Goal: Task Accomplishment & Management: Use online tool/utility

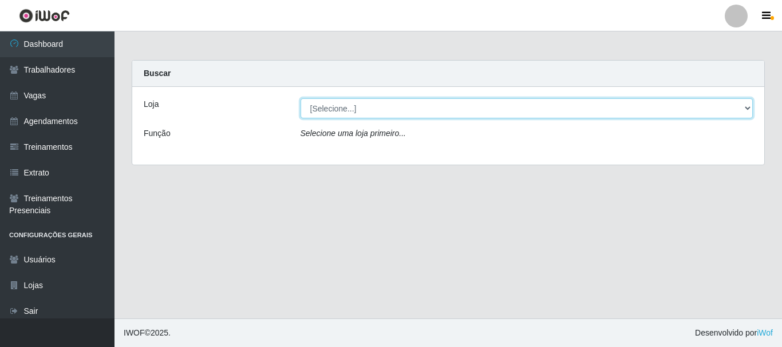
click at [400, 101] on select "[Selecione...] [PERSON_NAME]" at bounding box center [527, 108] width 453 height 20
select select "230"
click at [301, 98] on select "[Selecione...] [PERSON_NAME]" at bounding box center [527, 108] width 453 height 20
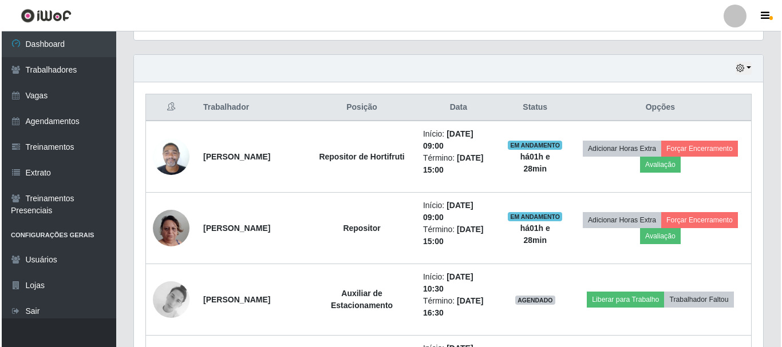
scroll to position [401, 0]
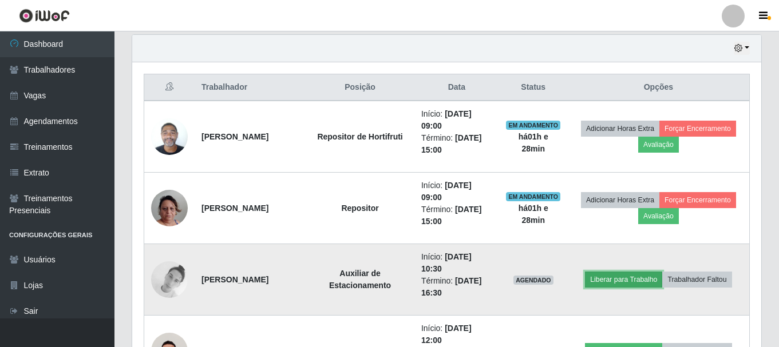
click at [622, 276] on button "Liberar para Trabalho" at bounding box center [623, 280] width 77 height 16
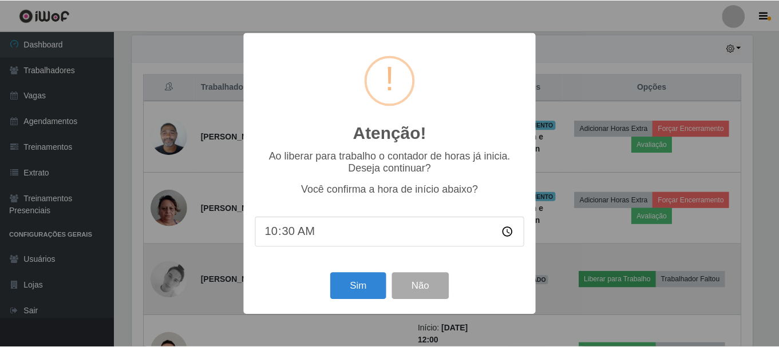
scroll to position [238, 623]
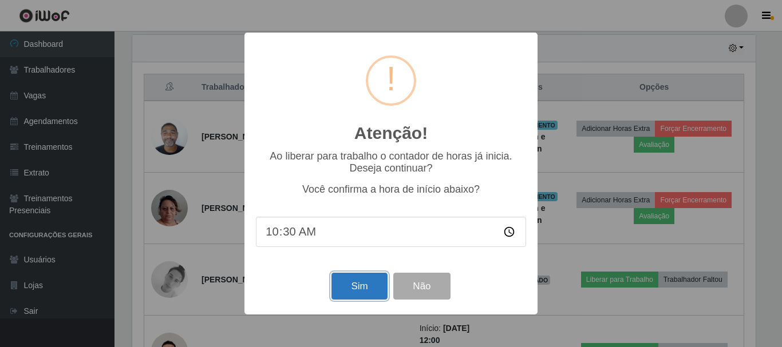
click at [354, 286] on button "Sim" at bounding box center [359, 286] width 56 height 27
